Goal: Task Accomplishment & Management: Manage account settings

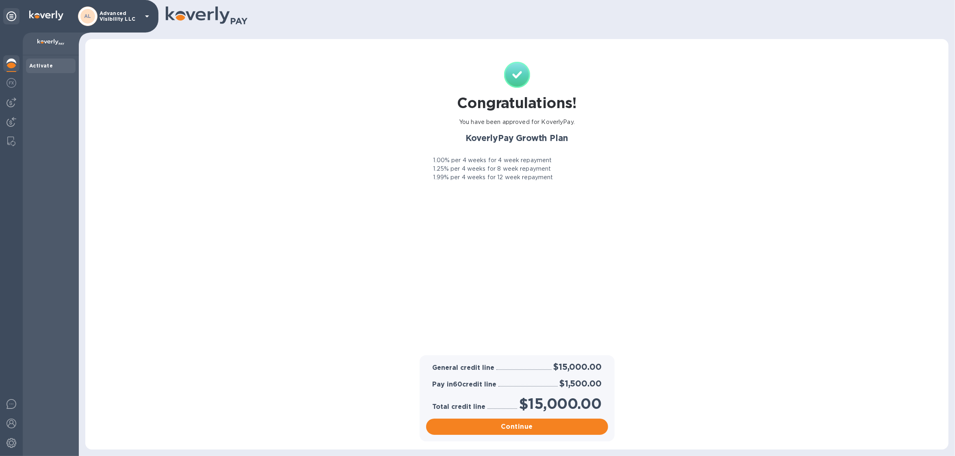
click at [115, 17] on p "Advanced Visibility LLC" at bounding box center [120, 16] width 41 height 11
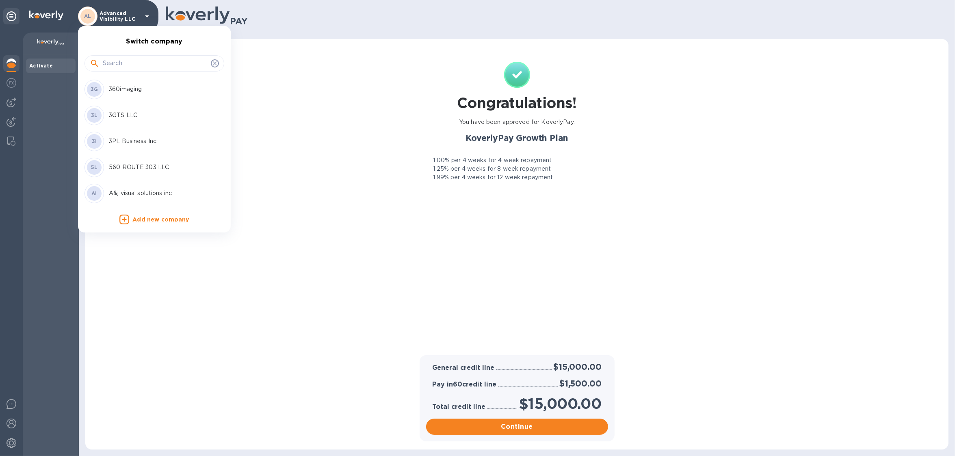
click at [124, 65] on input "text" at bounding box center [155, 63] width 105 height 12
type input "ae"
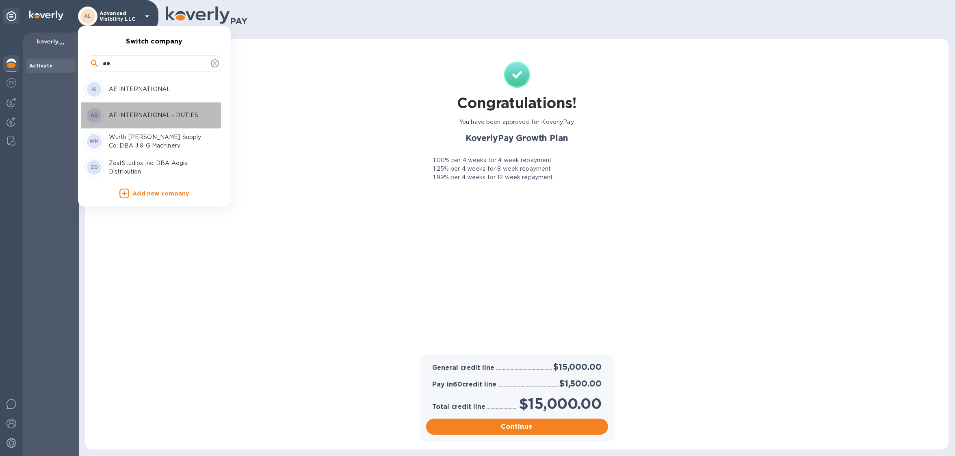
click at [172, 121] on div "AD AE INTERNATIONAL - DUTIES" at bounding box center [148, 116] width 127 height 20
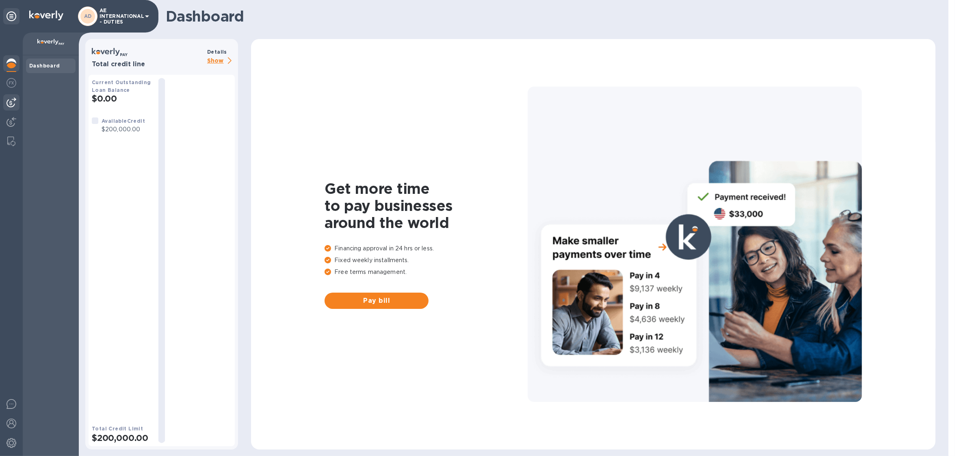
click at [5, 107] on div at bounding box center [11, 102] width 16 height 16
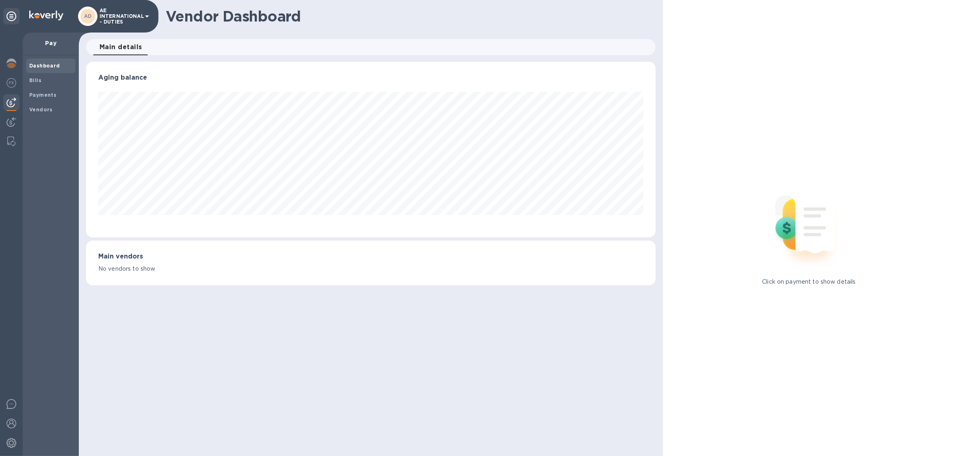
scroll to position [175, 570]
click at [30, 107] on b "Vendors" at bounding box center [41, 109] width 24 height 6
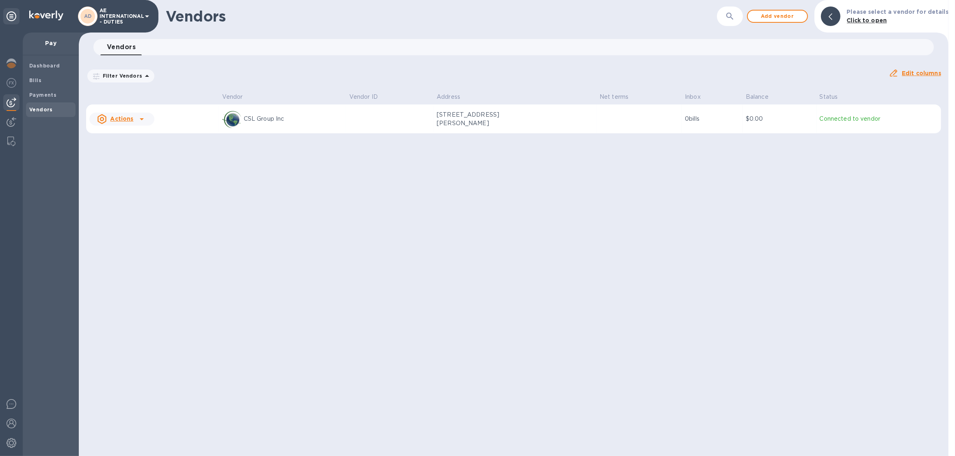
click at [108, 22] on p "AE INTERNATIONAL - DUTIES" at bounding box center [120, 16] width 41 height 17
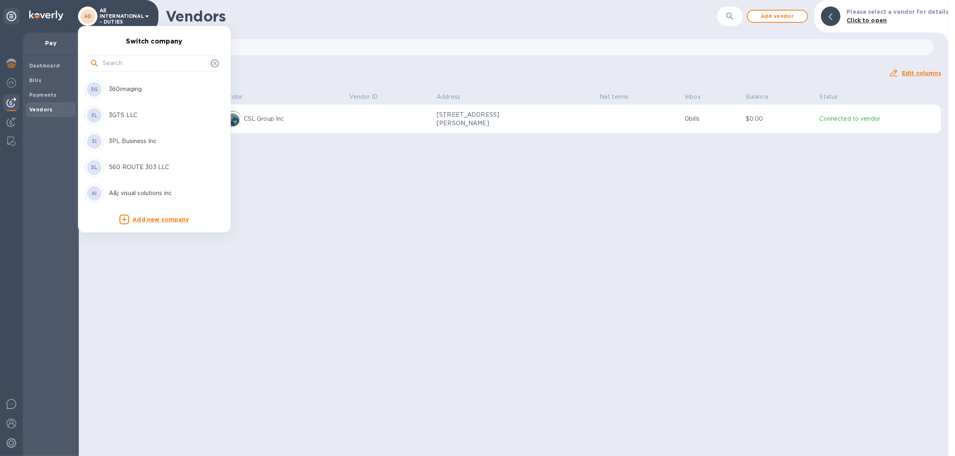
click at [129, 59] on input "text" at bounding box center [155, 63] width 105 height 12
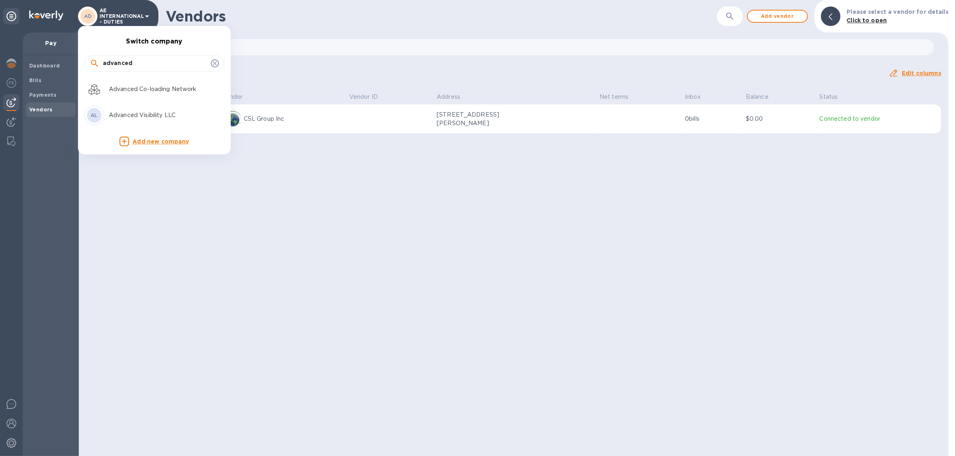
type input "advanced"
drag, startPoint x: 165, startPoint y: 85, endPoint x: 160, endPoint y: 124, distance: 38.5
click at [160, 124] on div "Advanced Co-loading Network AL Advanced Visibility LLC" at bounding box center [151, 102] width 146 height 52
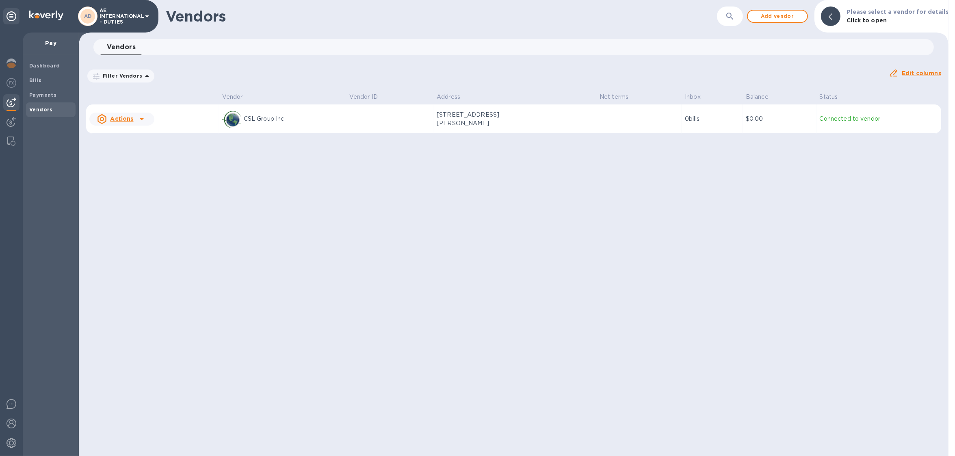
click at [158, 117] on td "Actions" at bounding box center [152, 118] width 133 height 29
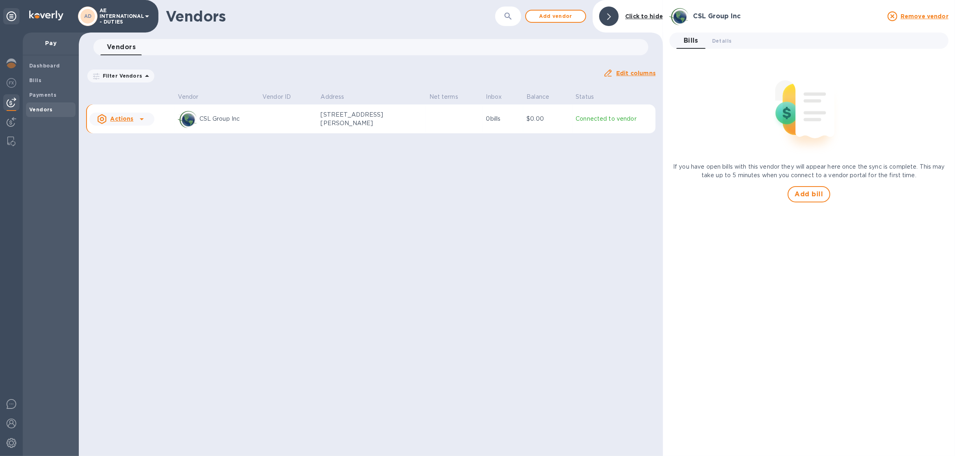
click at [143, 16] on icon at bounding box center [147, 16] width 10 height 10
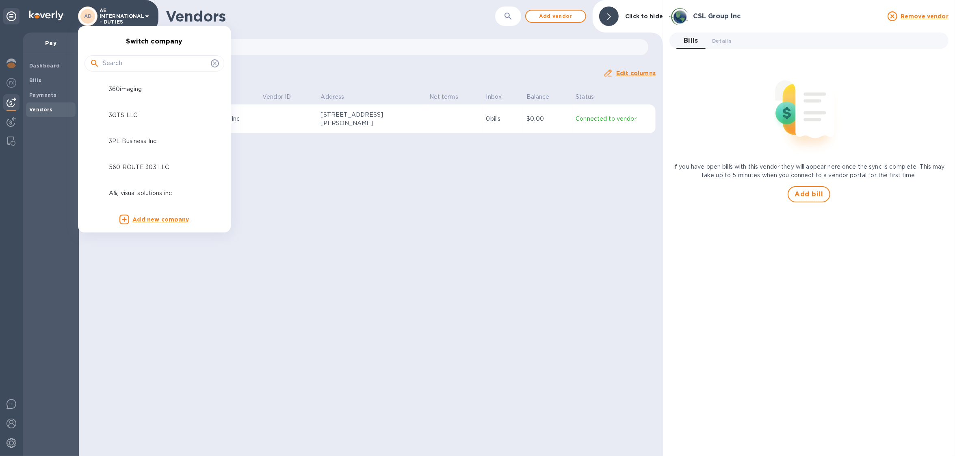
click at [136, 65] on input "text" at bounding box center [155, 63] width 105 height 12
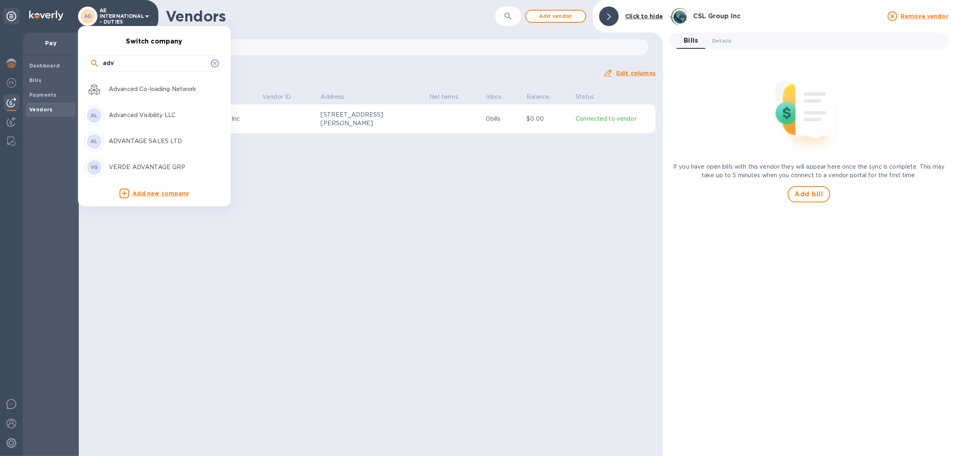
type input "adv"
click at [147, 112] on p "Advanced Visibility LLC" at bounding box center [160, 115] width 102 height 9
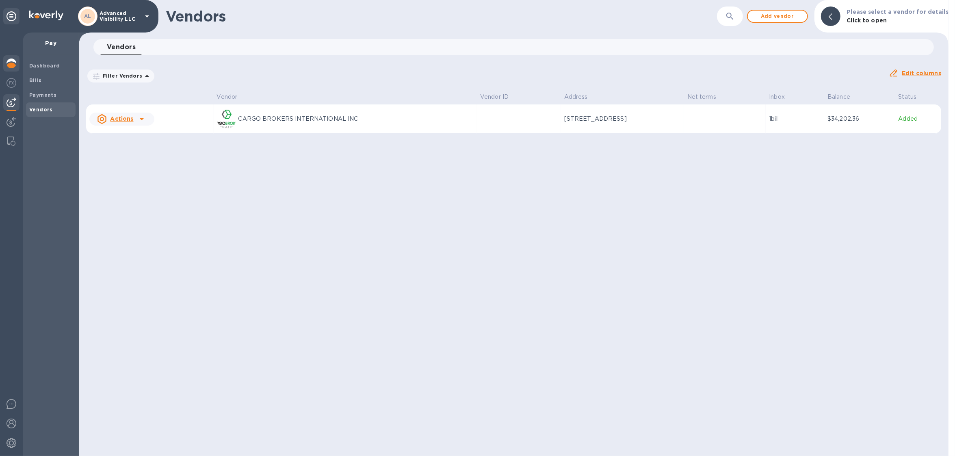
click at [7, 61] on img at bounding box center [12, 64] width 10 height 10
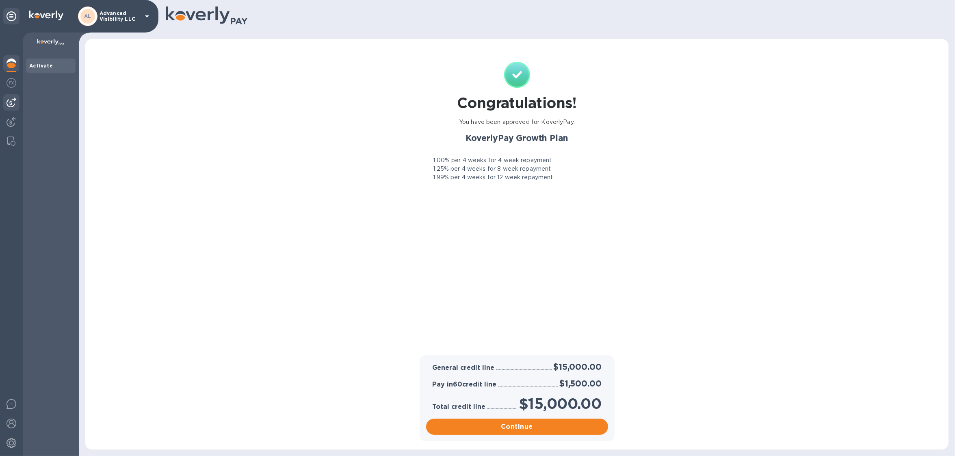
click at [15, 106] on img at bounding box center [12, 103] width 10 height 10
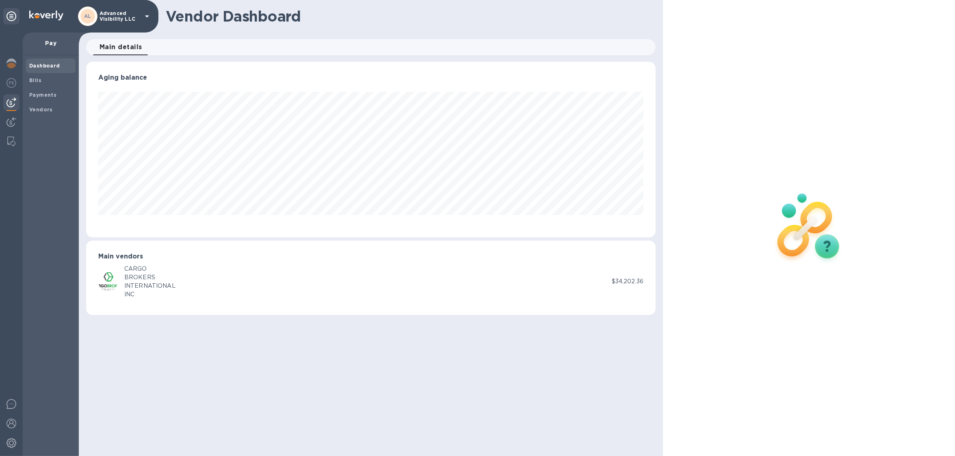
scroll to position [175, 570]
click at [26, 104] on div "Vendors" at bounding box center [51, 109] width 50 height 15
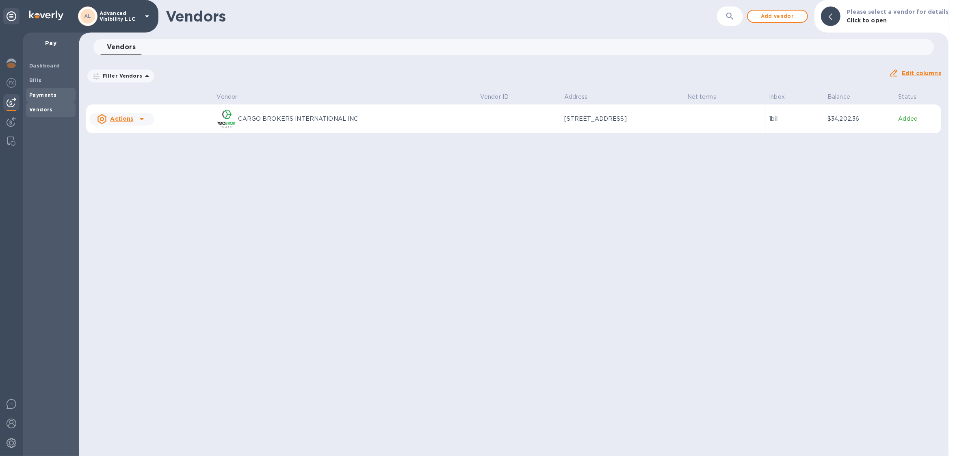
click at [37, 96] on b "Payments" at bounding box center [42, 95] width 27 height 6
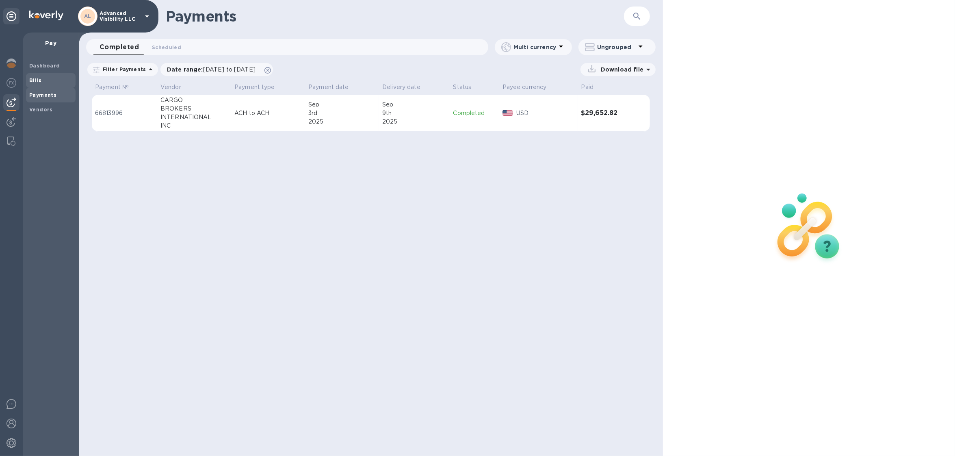
click at [39, 82] on b "Bills" at bounding box center [35, 80] width 12 height 6
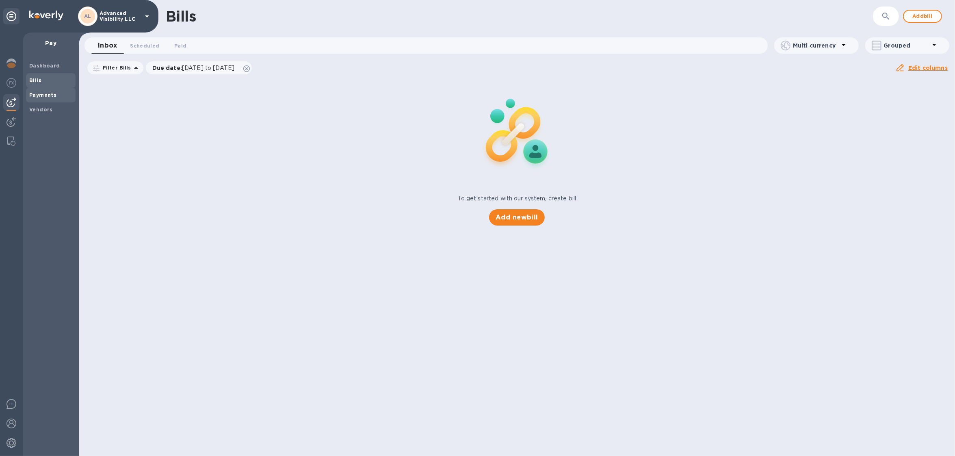
click at [37, 88] on div "Payments" at bounding box center [51, 95] width 50 height 15
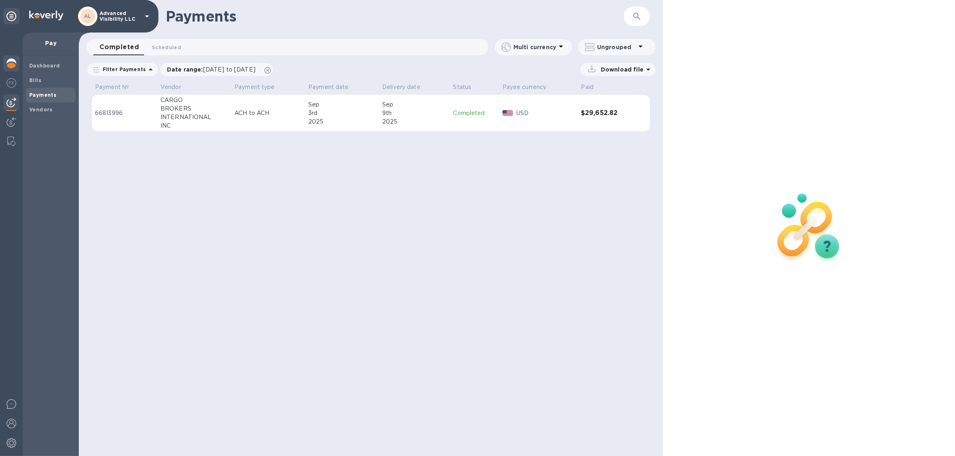
click at [7, 62] on img at bounding box center [12, 64] width 10 height 10
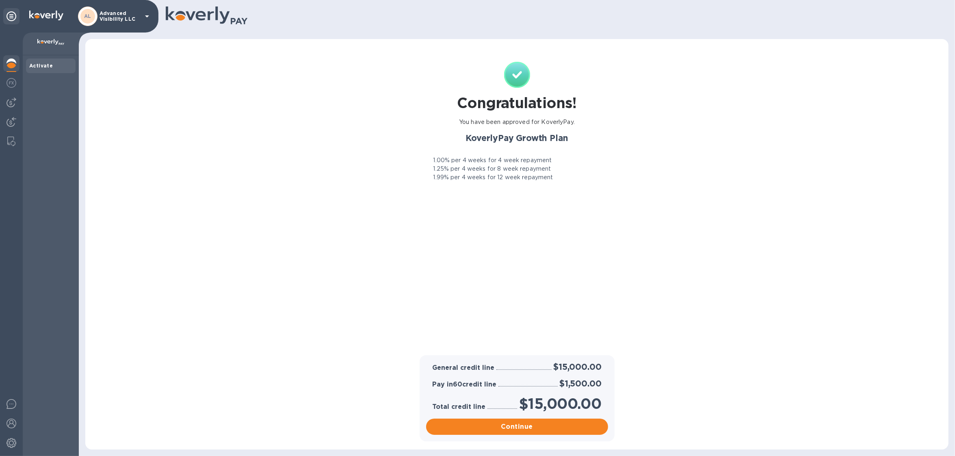
click at [108, 20] on p "Advanced Visibility LLC" at bounding box center [120, 16] width 41 height 11
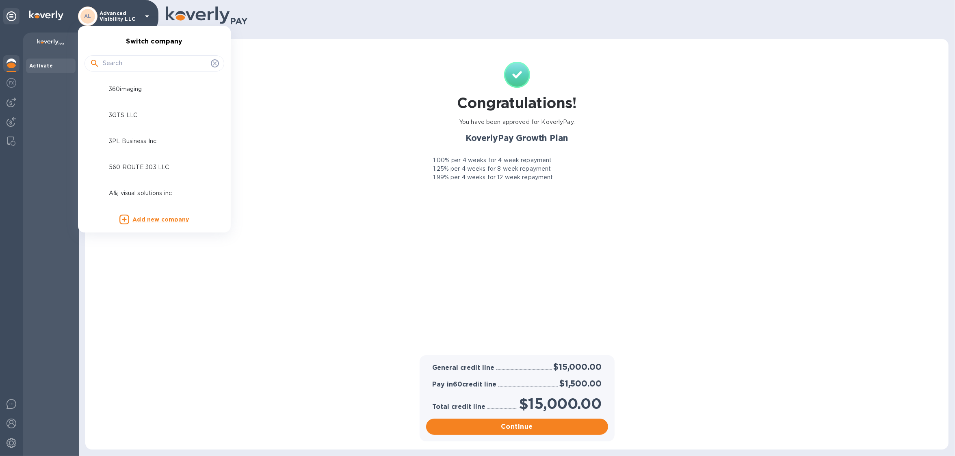
click at [125, 68] on input "text" at bounding box center [155, 63] width 105 height 12
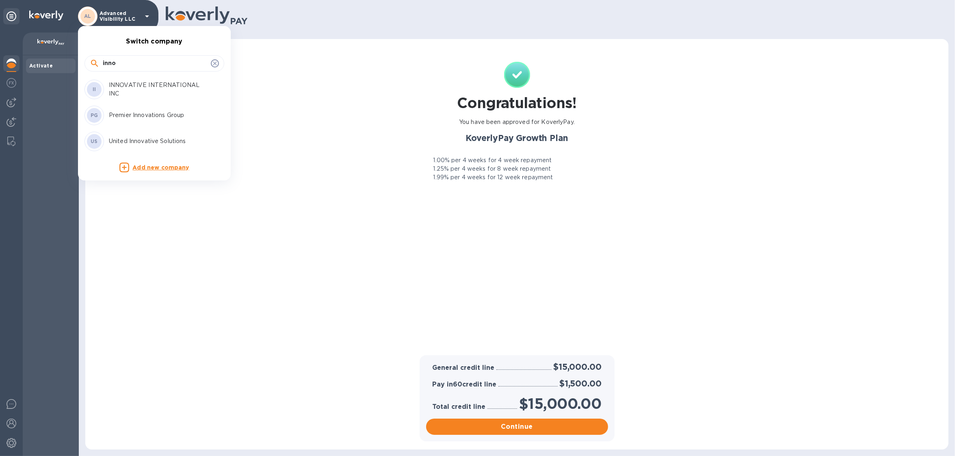
type input "inno"
click at [152, 91] on p "INNOVATIVE INTERNATIONAL INC" at bounding box center [160, 89] width 102 height 17
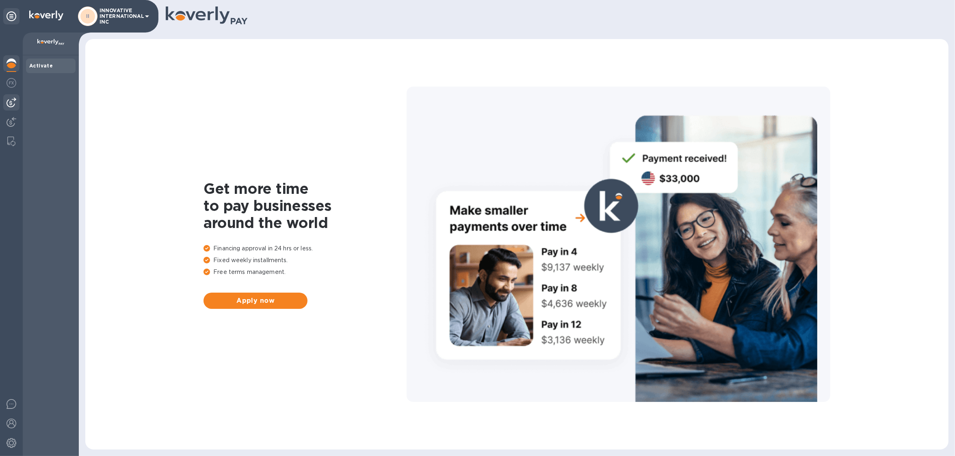
click at [9, 105] on img at bounding box center [12, 103] width 10 height 10
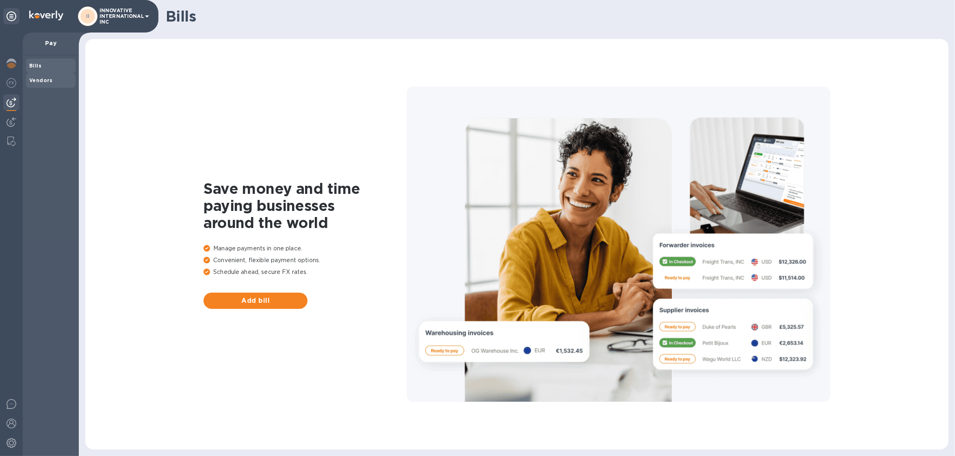
click at [32, 83] on span "Vendors" at bounding box center [41, 80] width 24 height 8
click at [37, 65] on b "Bills" at bounding box center [35, 66] width 12 height 6
click at [4, 126] on div at bounding box center [11, 123] width 16 height 18
